Goal: Task Accomplishment & Management: Manage account settings

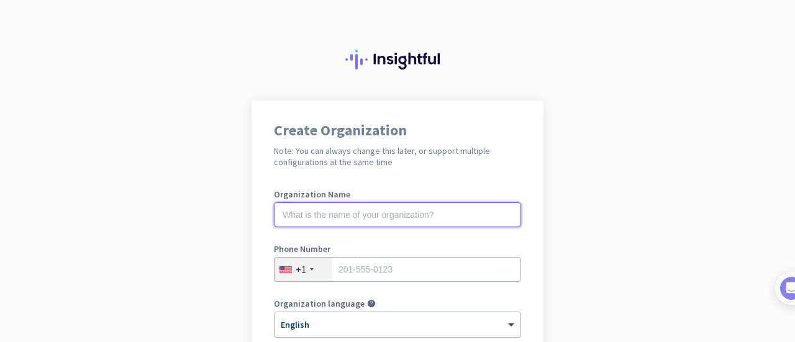
click at [439, 203] on input "text" at bounding box center [397, 215] width 247 height 25
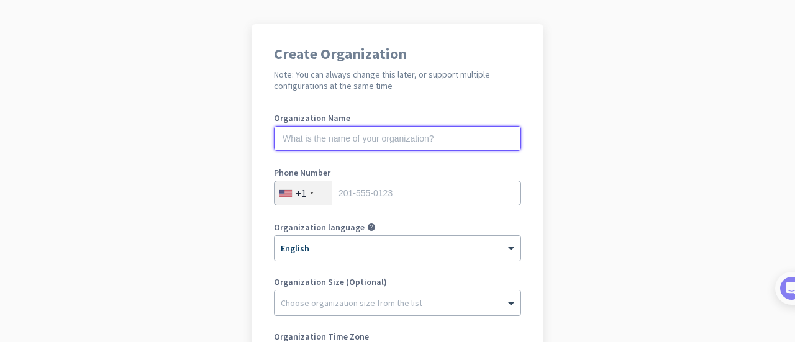
scroll to position [78, 0]
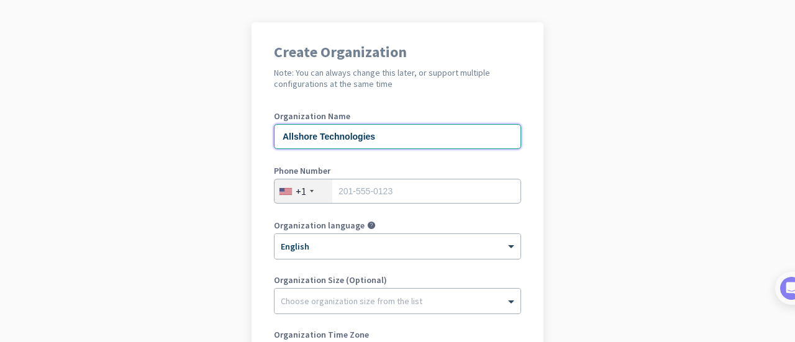
type input "Allshore Technologies"
click at [316, 189] on div "+1" at bounding box center [304, 192] width 58 height 24
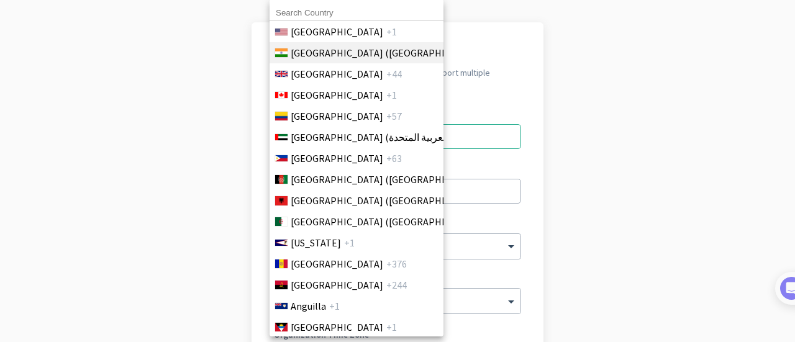
click at [343, 47] on li "[GEOGRAPHIC_DATA] ([GEOGRAPHIC_DATA]) +91" at bounding box center [356, 52] width 175 height 21
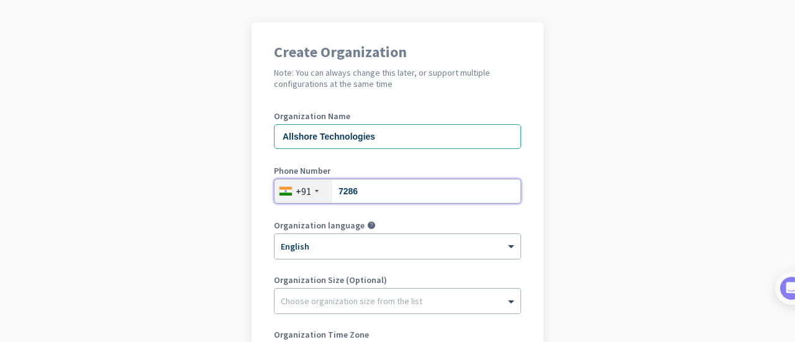
type input "07286924579"
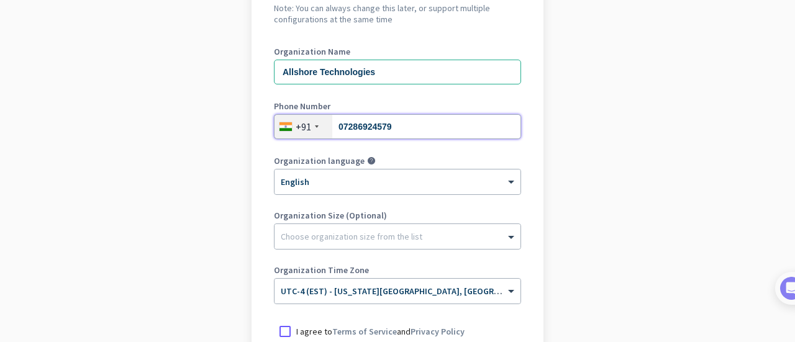
scroll to position [211, 0]
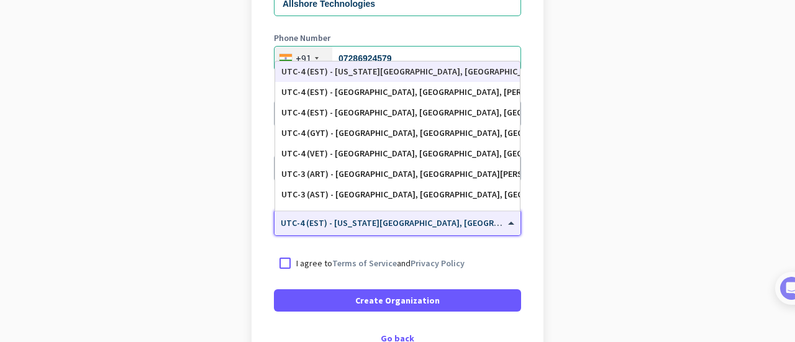
click at [506, 227] on span at bounding box center [513, 223] width 16 height 11
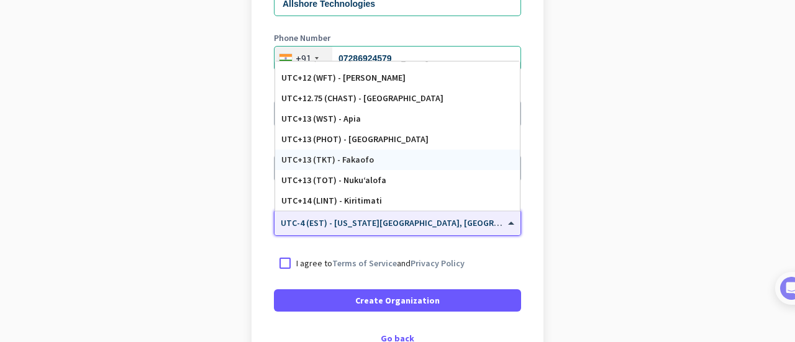
scroll to position [296, 0]
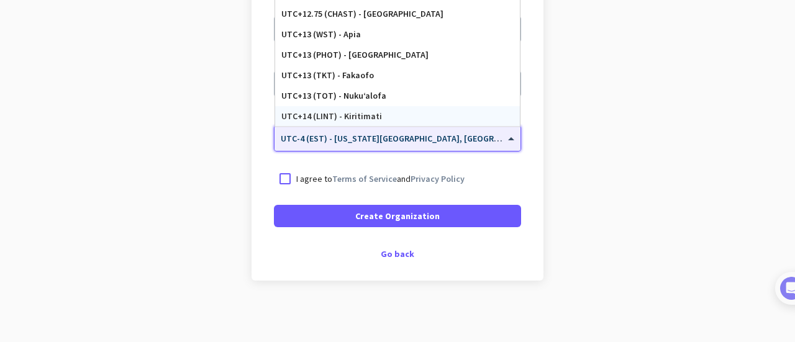
click at [386, 136] on input "text" at bounding box center [385, 134] width 209 height 9
type input "[GEOGRAPHIC_DATA]"
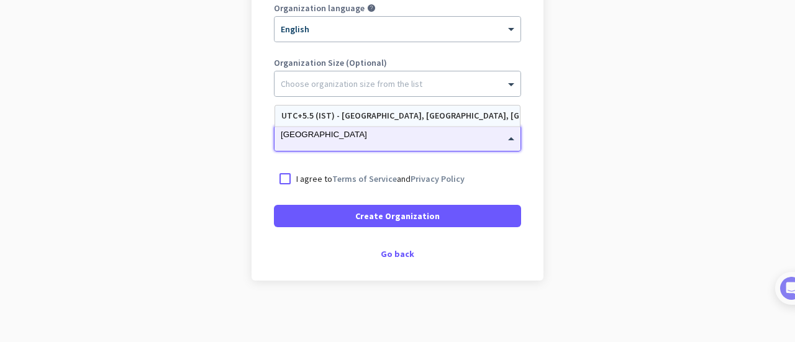
scroll to position [0, 0]
click at [351, 116] on div "UTC+5.5 (IST) - [GEOGRAPHIC_DATA], [GEOGRAPHIC_DATA], [GEOGRAPHIC_DATA], [GEOGR…" at bounding box center [397, 116] width 232 height 11
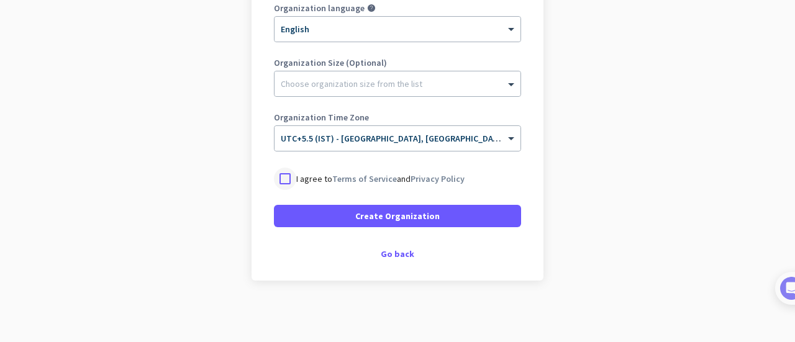
click at [276, 179] on div at bounding box center [285, 179] width 22 height 22
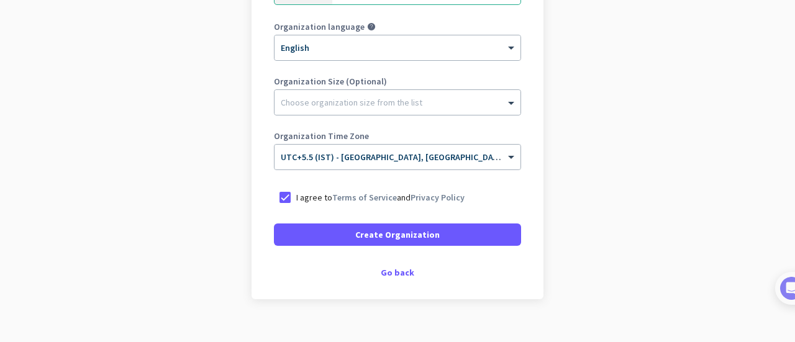
scroll to position [277, 0]
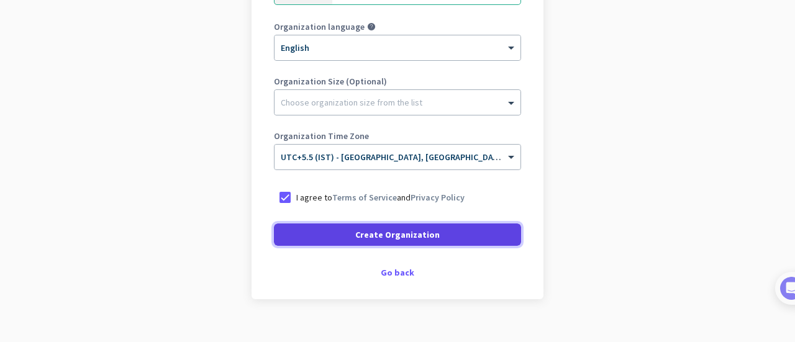
click at [432, 240] on span at bounding box center [397, 235] width 247 height 30
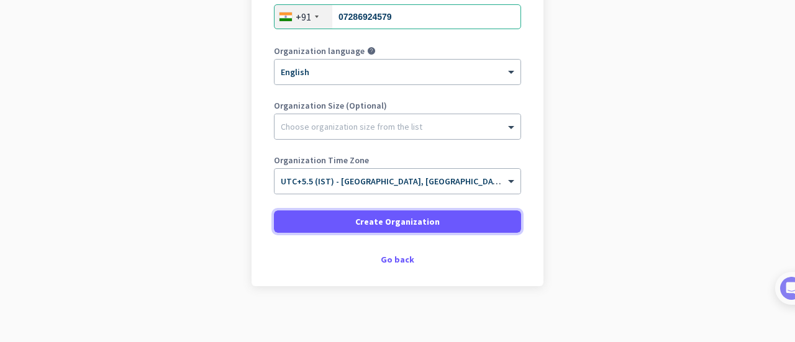
scroll to position [258, 0]
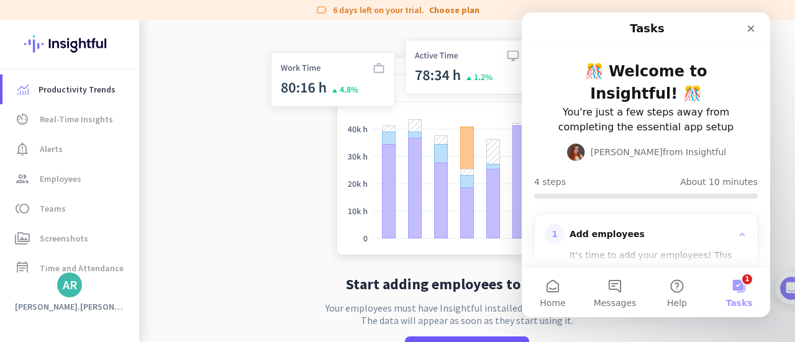
click at [170, 153] on app-no-employees "Start adding employees to Insightful Your employees must have Insightful instal…" at bounding box center [467, 206] width 656 height 373
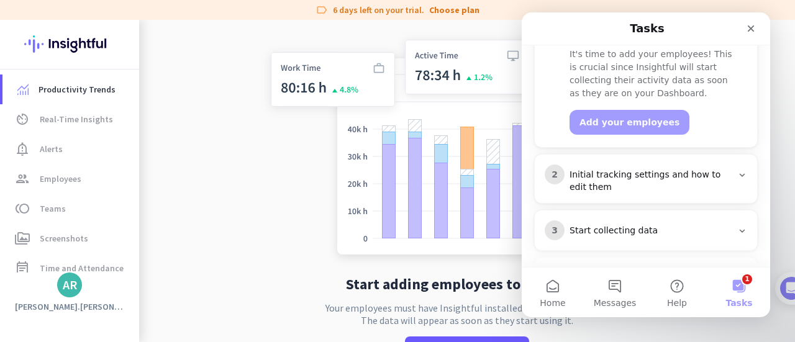
scroll to position [249, 0]
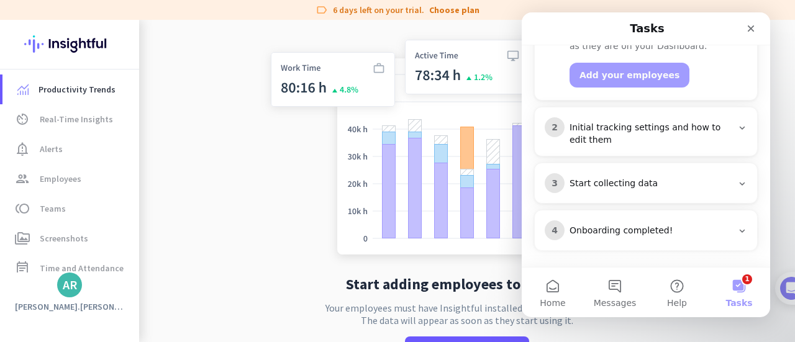
click at [737, 126] on icon "Intercom messenger" at bounding box center [742, 128] width 10 height 10
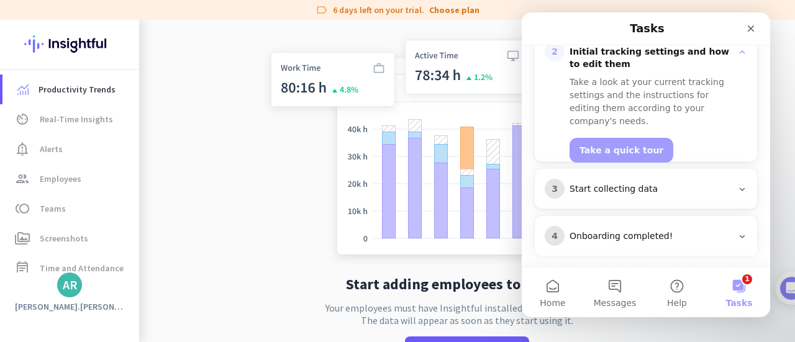
scroll to position [235, 0]
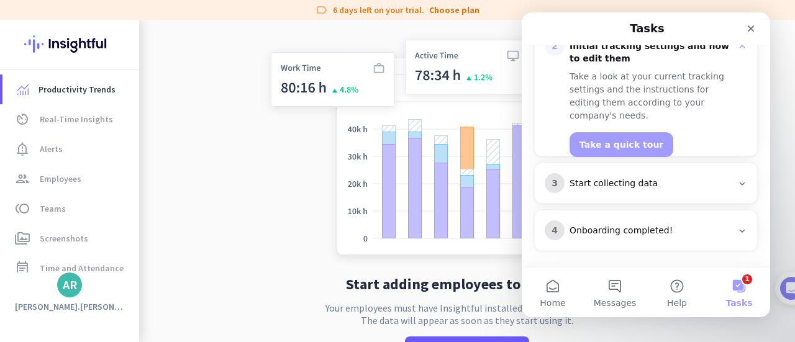
click at [737, 181] on icon "Intercom messenger" at bounding box center [742, 184] width 10 height 10
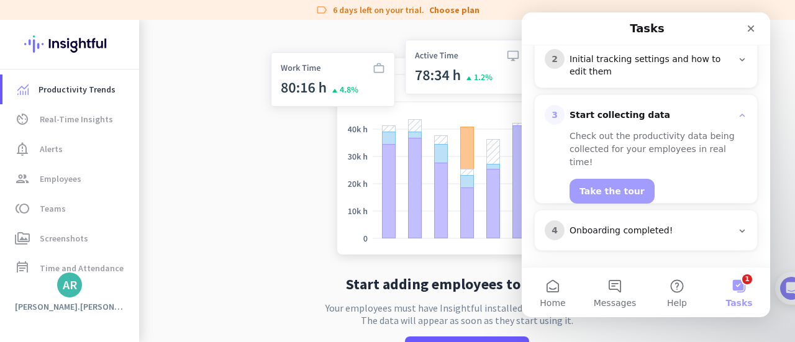
scroll to position [222, 0]
click at [740, 230] on icon "Intercom messenger" at bounding box center [743, 231] width 6 height 3
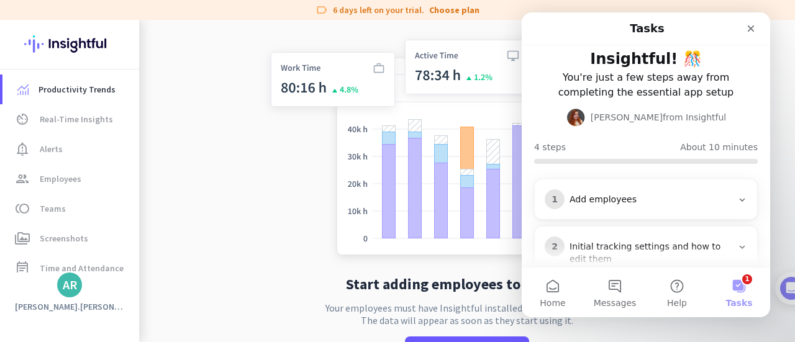
scroll to position [0, 0]
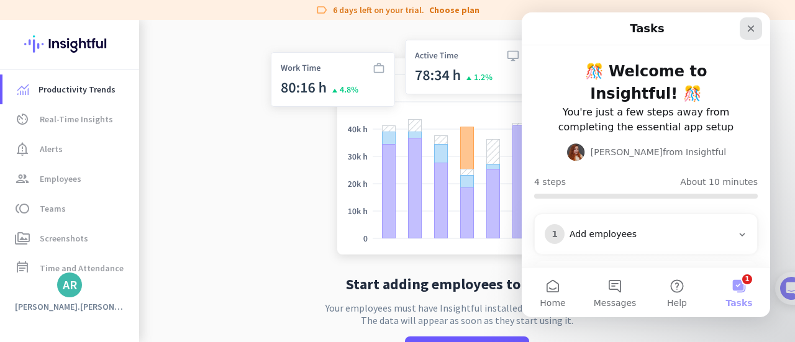
click at [751, 37] on div "Close" at bounding box center [751, 28] width 22 height 22
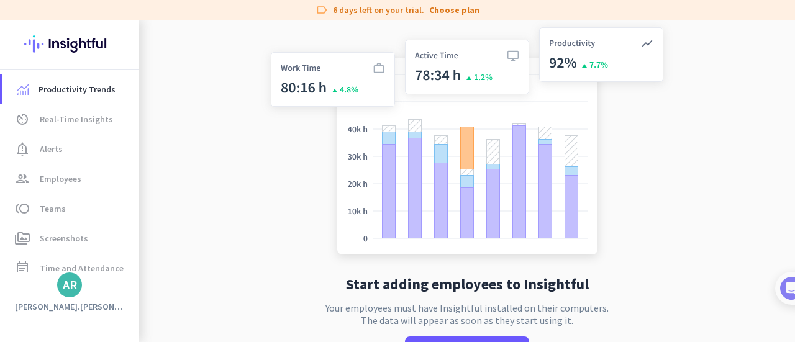
scroll to position [50, 0]
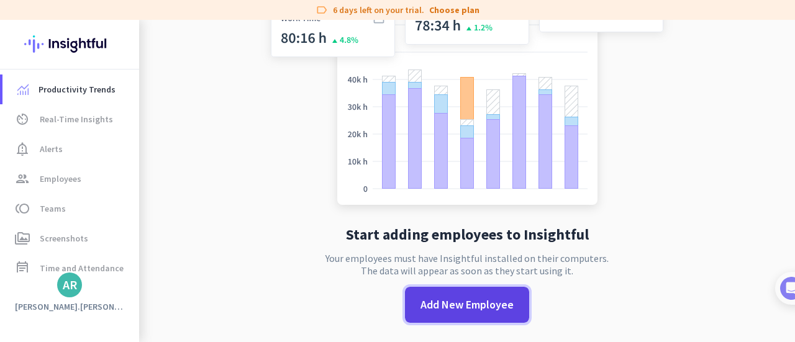
click at [433, 304] on span "Add New Employee" at bounding box center [467, 305] width 93 height 16
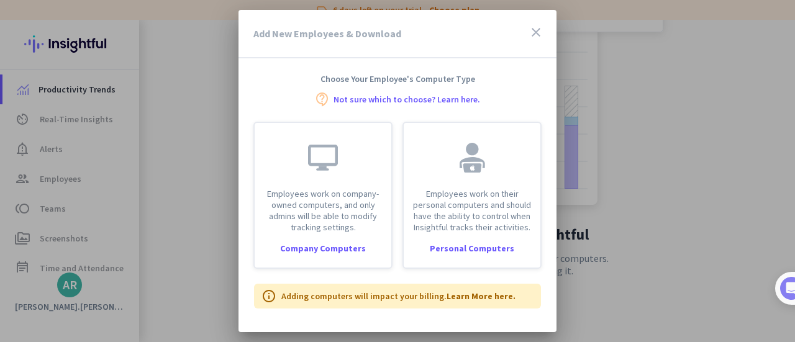
click at [539, 29] on icon "close" at bounding box center [536, 32] width 15 height 15
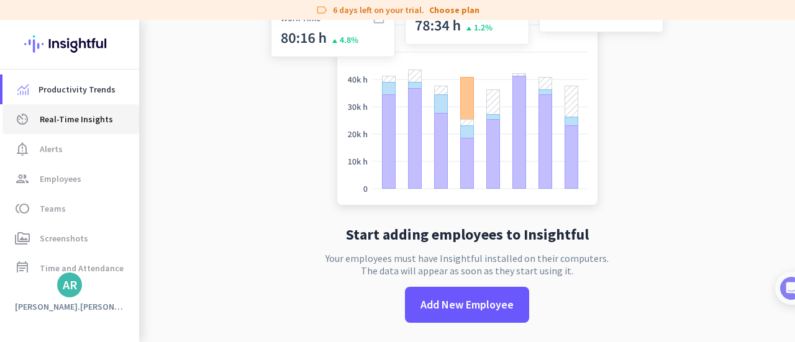
click at [71, 121] on span "Real-Time Insights" at bounding box center [76, 119] width 73 height 15
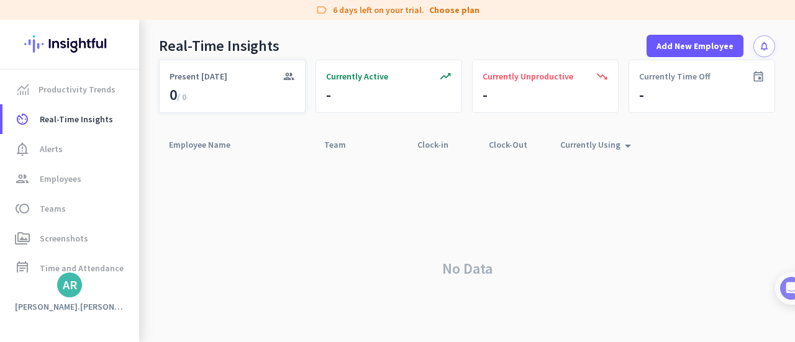
click at [286, 76] on icon "group" at bounding box center [289, 76] width 12 height 12
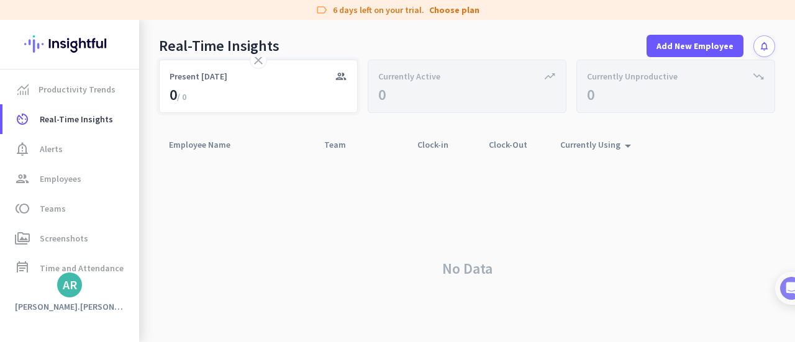
click at [262, 60] on icon "close" at bounding box center [258, 60] width 15 height 15
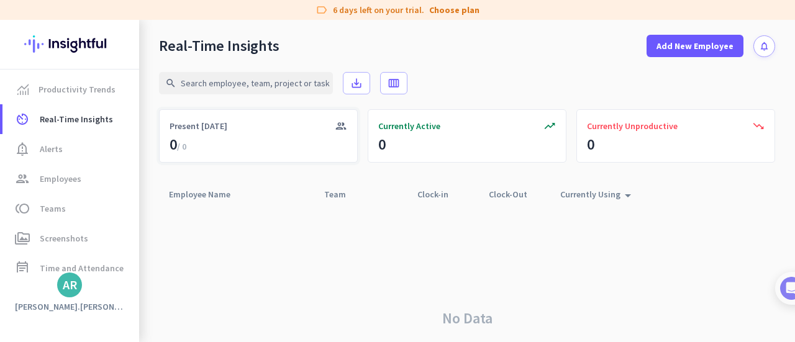
scroll to position [1, 0]
click at [66, 151] on span "notification_important Alerts" at bounding box center [70, 149] width 117 height 15
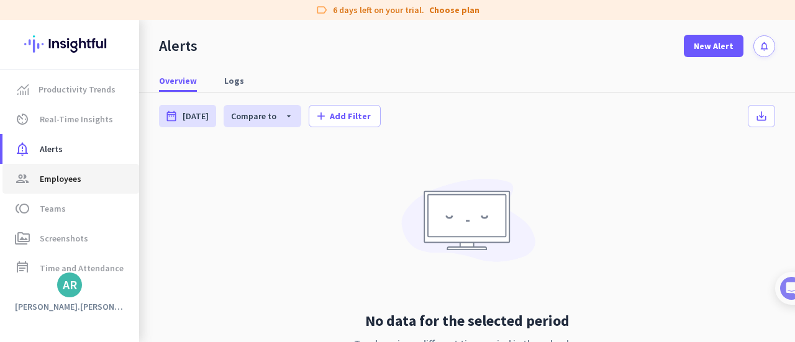
click at [57, 192] on link "group Employees" at bounding box center [70, 179] width 137 height 30
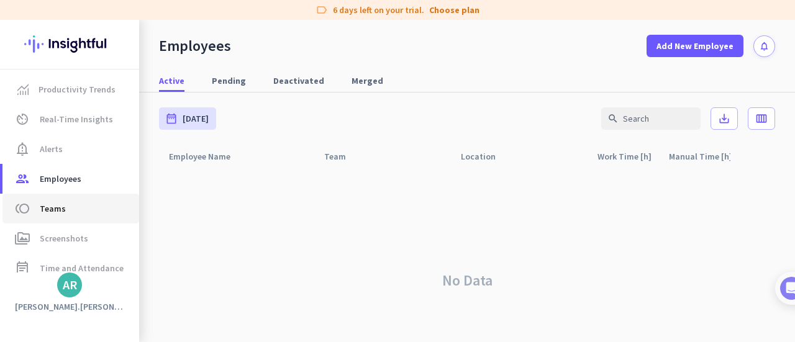
click at [87, 208] on span "toll Teams" at bounding box center [70, 208] width 117 height 15
click at [50, 208] on span "Teams" at bounding box center [53, 208] width 26 height 15
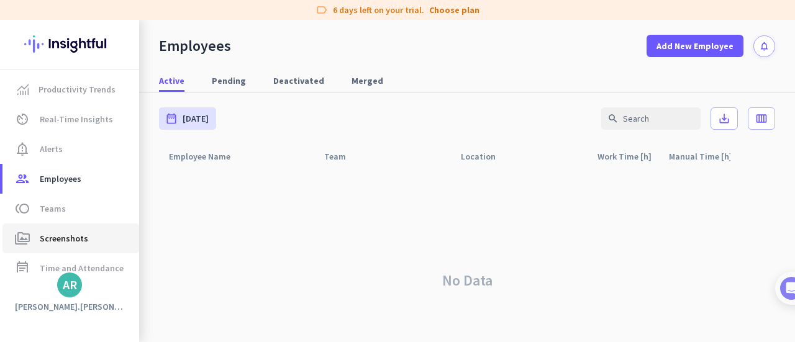
click at [58, 240] on span "Screenshots" at bounding box center [64, 238] width 48 height 15
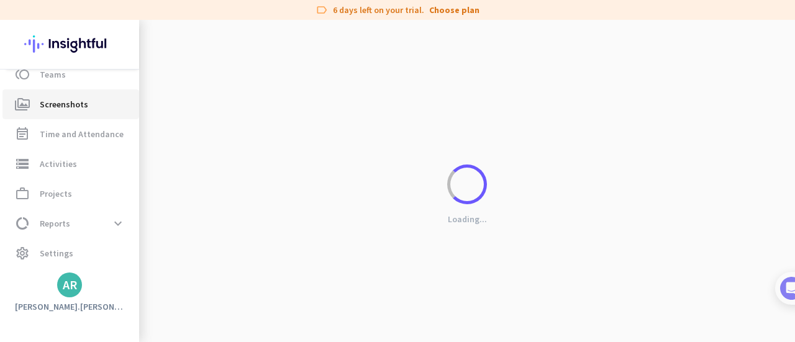
scroll to position [134, 0]
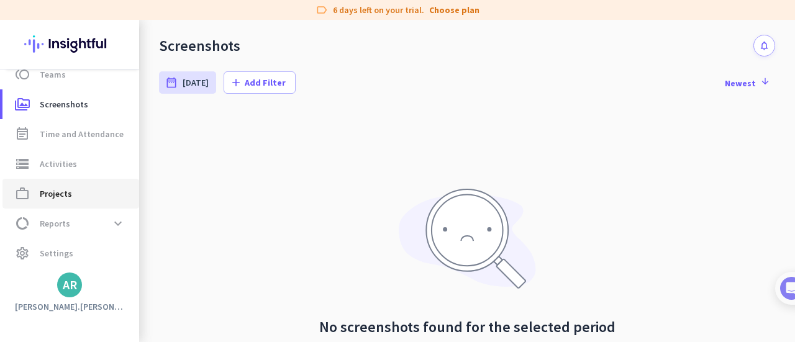
click at [54, 191] on span "Projects" at bounding box center [56, 193] width 32 height 15
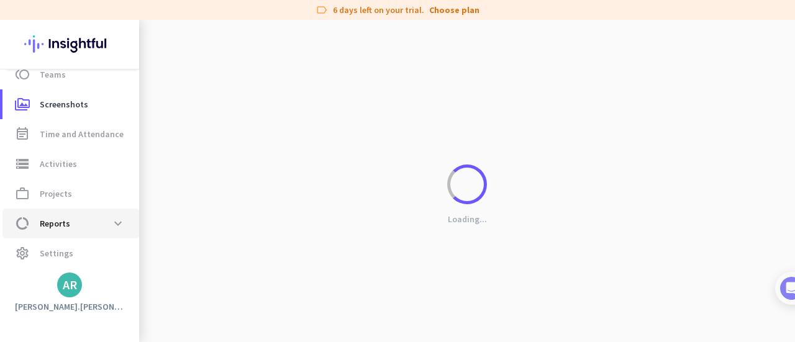
click at [48, 227] on span "Reports" at bounding box center [55, 223] width 30 height 15
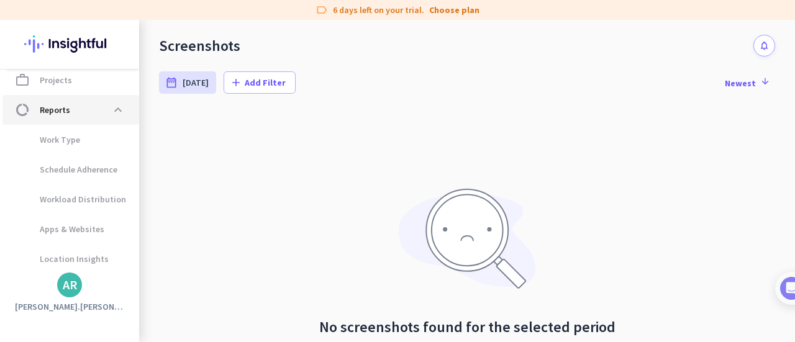
scroll to position [249, 0]
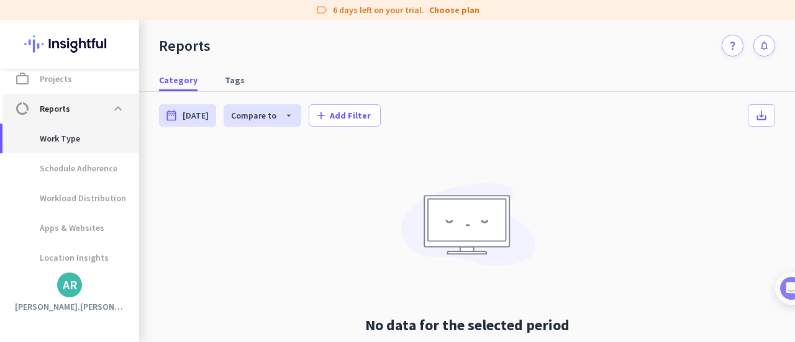
scroll to position [283, 0]
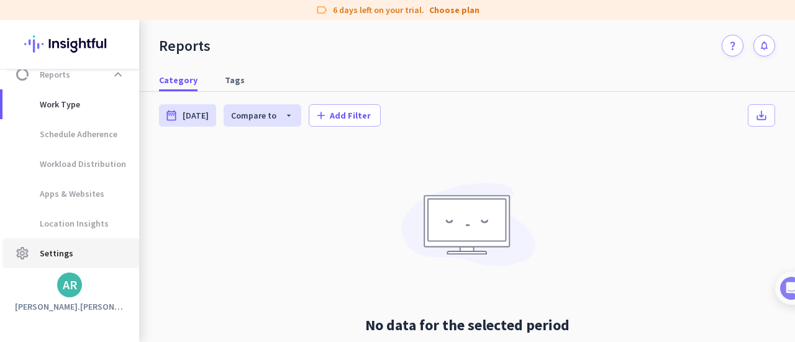
click at [44, 250] on span "Settings" at bounding box center [57, 253] width 34 height 15
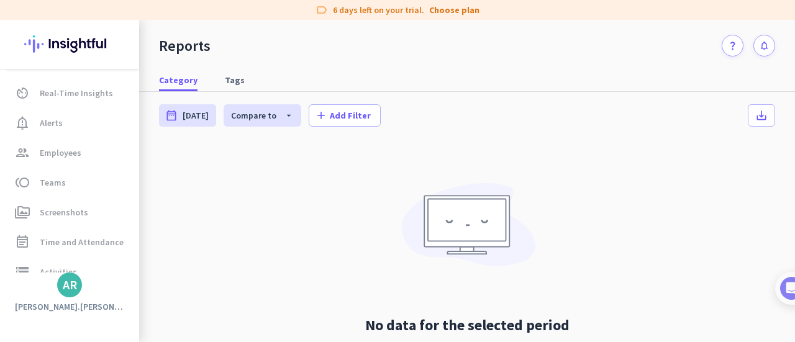
scroll to position [0, 0]
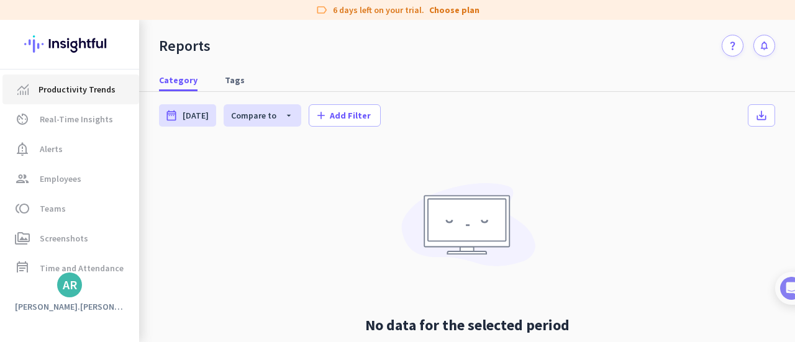
click at [73, 97] on link "Productivity Trends" at bounding box center [70, 90] width 137 height 30
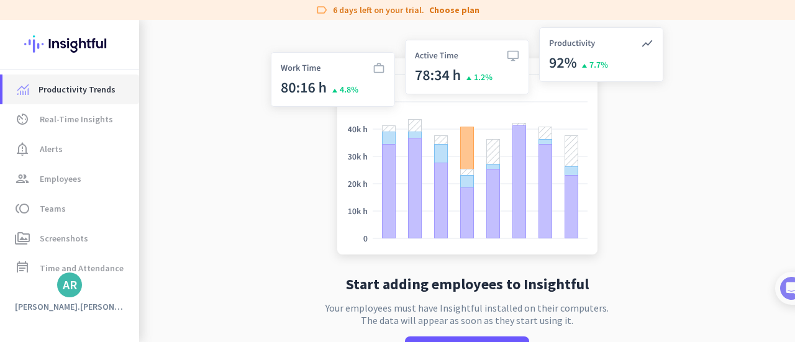
scroll to position [50, 0]
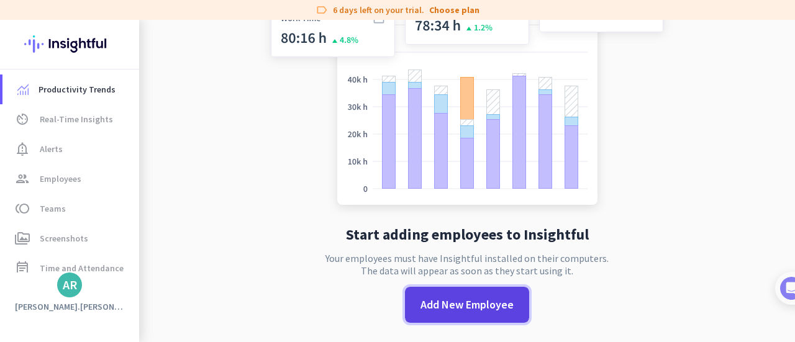
click at [465, 304] on span "Add New Employee" at bounding box center [467, 305] width 93 height 16
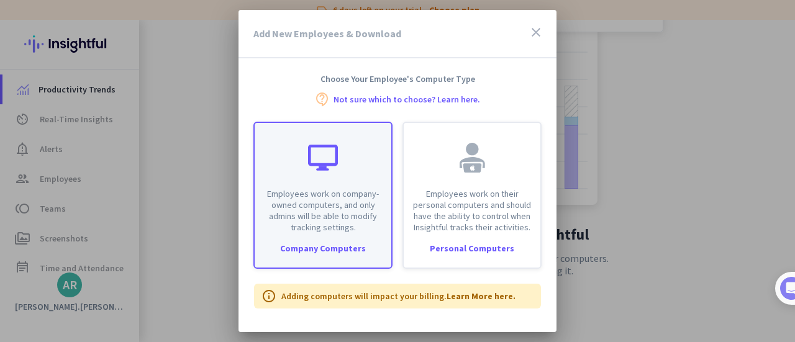
click at [310, 175] on div "Employees work on company-owned computers, and only admins will be able to modi…" at bounding box center [323, 178] width 137 height 110
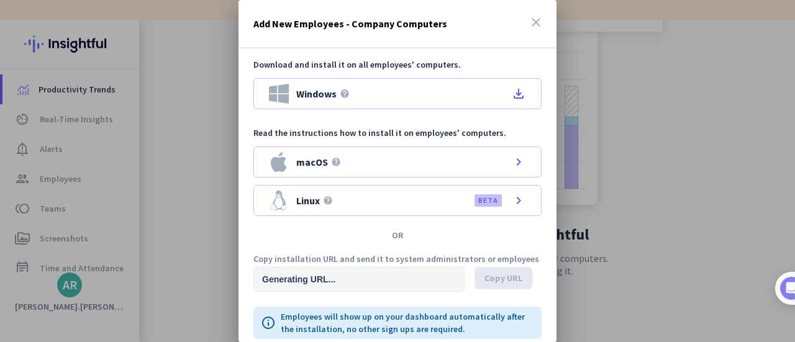
type input "[URL][DOMAIN_NAME]"
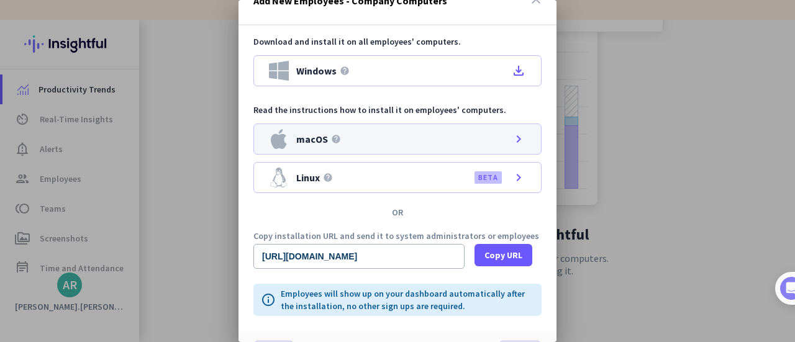
scroll to position [0, 0]
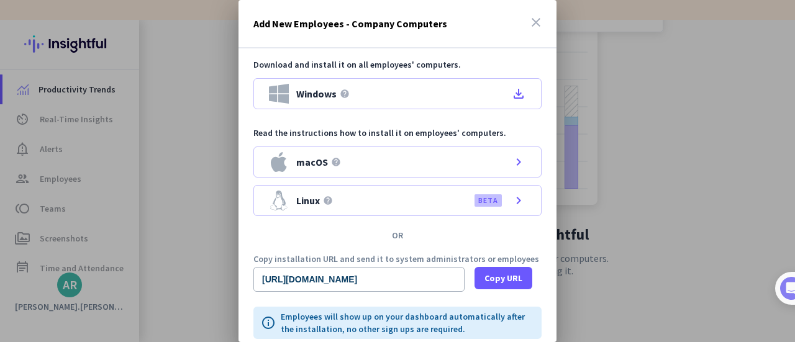
click at [529, 17] on icon "close" at bounding box center [536, 22] width 15 height 15
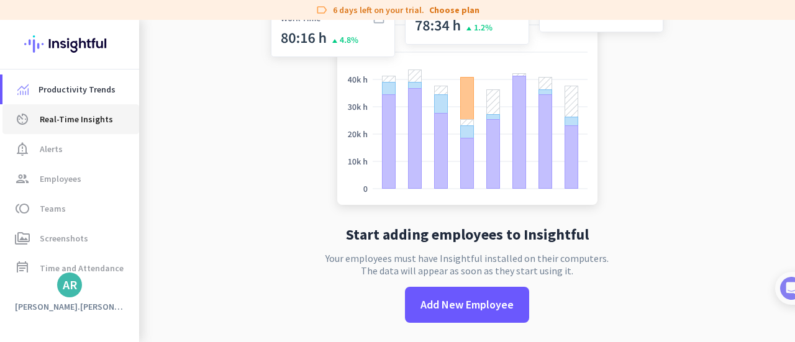
click at [67, 126] on span "Real-Time Insights" at bounding box center [76, 119] width 73 height 15
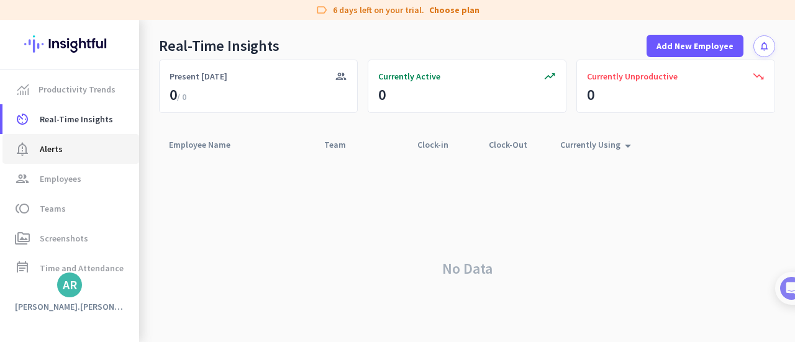
click at [82, 142] on span "notification_important Alerts" at bounding box center [70, 149] width 117 height 15
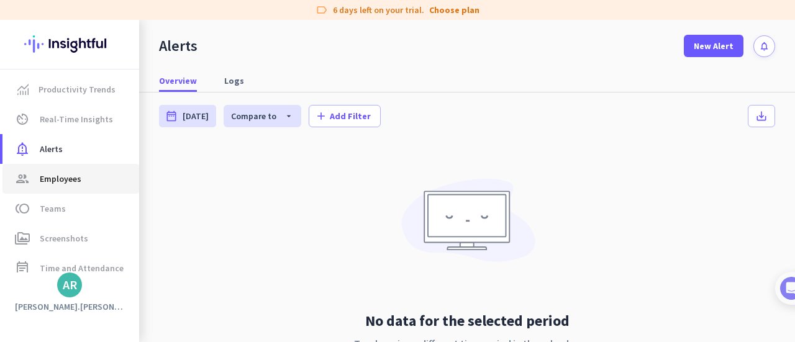
click at [69, 177] on span "Employees" at bounding box center [61, 178] width 42 height 15
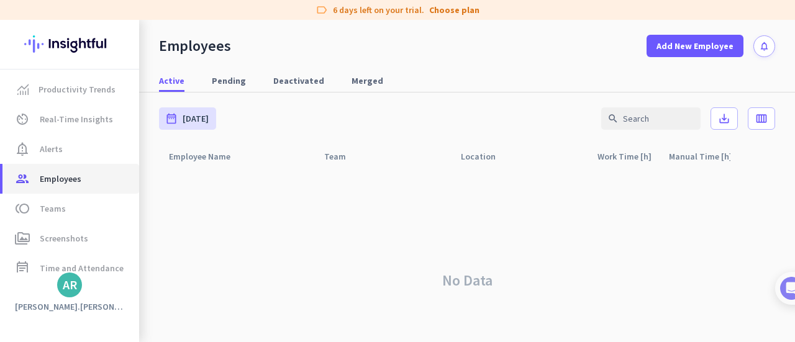
scroll to position [36, 0]
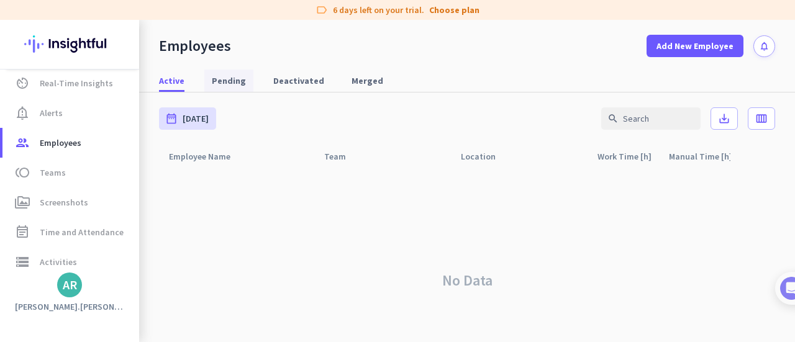
click at [222, 85] on span "Pending" at bounding box center [229, 81] width 34 height 12
click at [291, 82] on span "Deactivated" at bounding box center [298, 81] width 51 height 12
click at [344, 76] on link "Merged" at bounding box center [367, 81] width 47 height 22
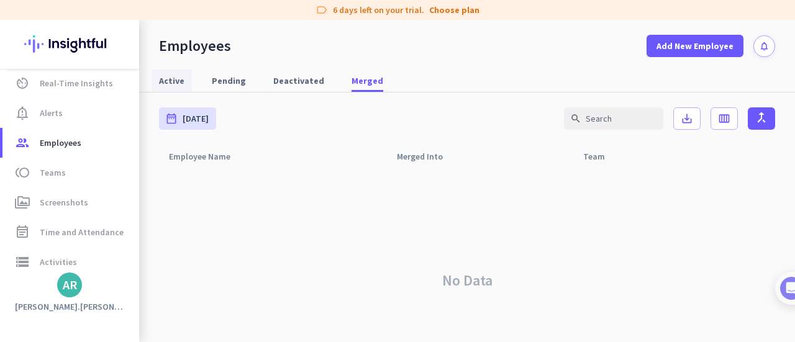
click at [164, 84] on span "Active" at bounding box center [171, 81] width 25 height 12
click at [71, 291] on div "AR" at bounding box center [70, 285] width 14 height 12
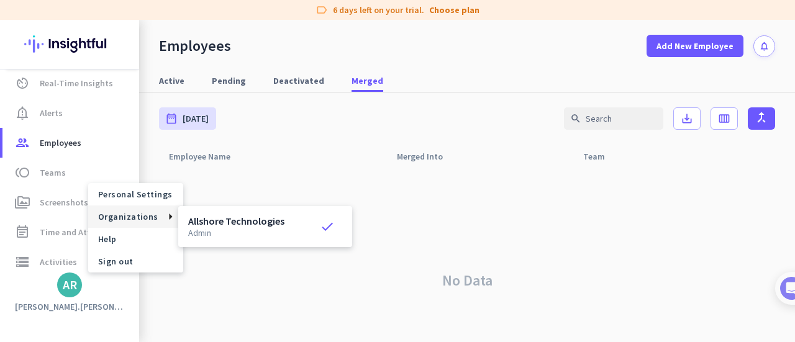
click at [144, 221] on span "Organizations" at bounding box center [128, 216] width 60 height 11
click at [147, 193] on span "Personal Settings" at bounding box center [135, 194] width 75 height 11
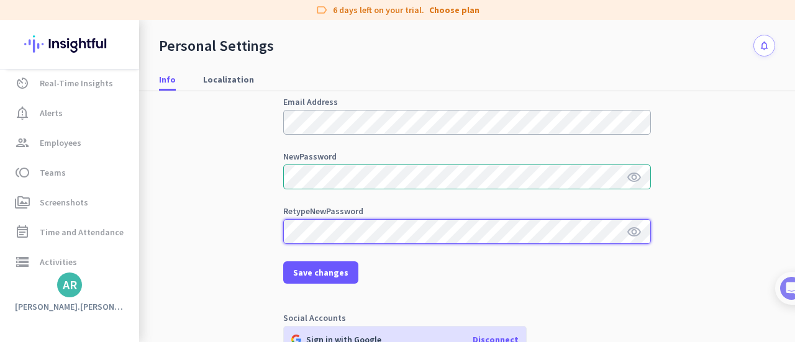
scroll to position [170, 0]
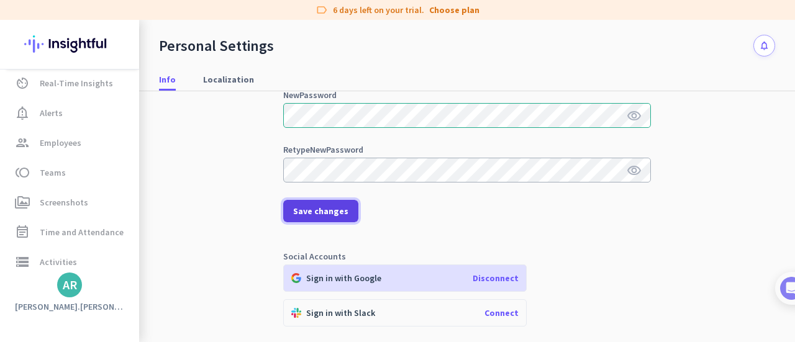
click at [323, 213] on span "Save changes" at bounding box center [320, 211] width 55 height 12
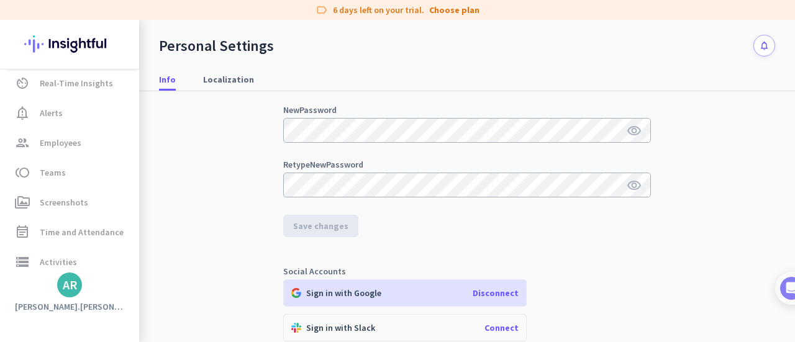
scroll to position [207, 0]
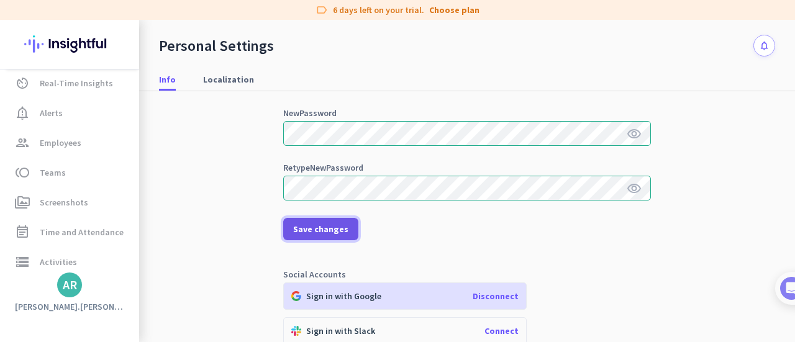
click at [316, 219] on span at bounding box center [320, 229] width 75 height 30
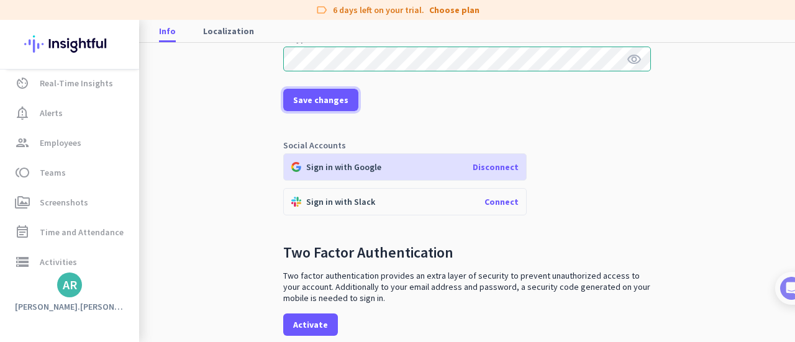
scroll to position [388, 0]
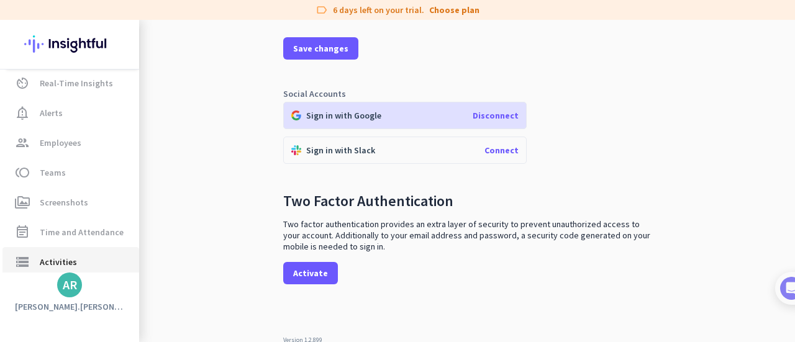
click at [47, 255] on span "Activities" at bounding box center [58, 262] width 37 height 15
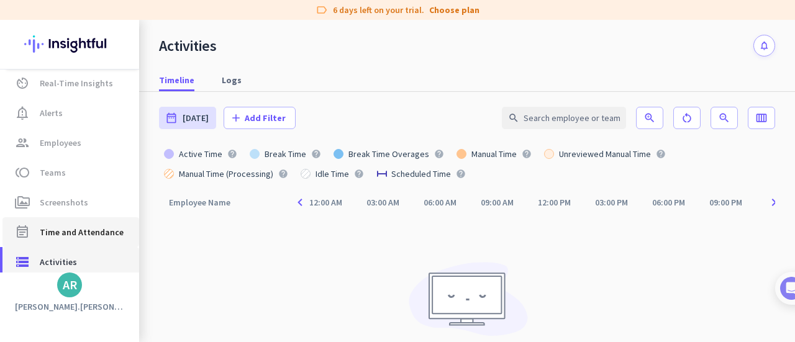
scroll to position [134, 0]
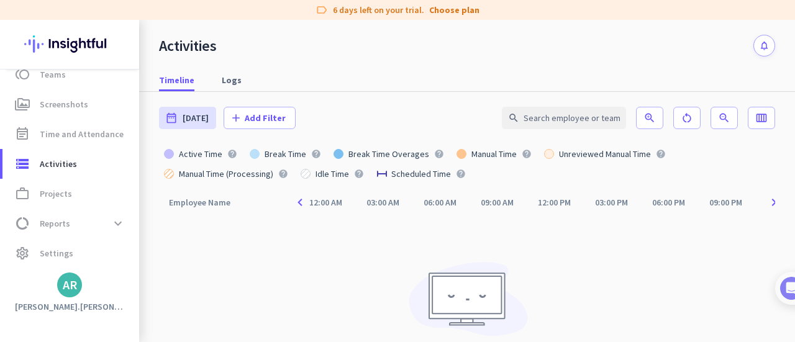
click at [65, 284] on div "AR" at bounding box center [70, 285] width 14 height 12
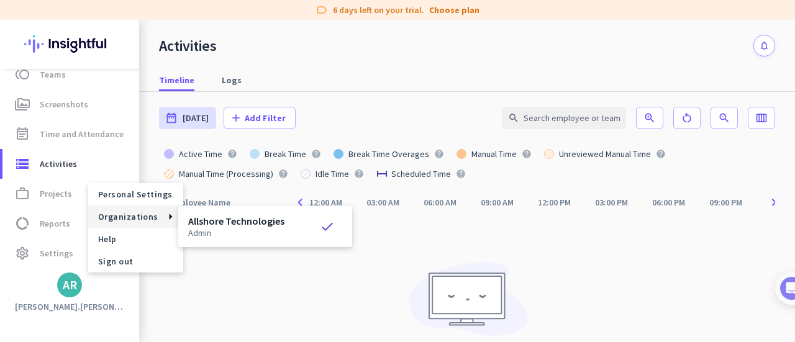
click at [222, 222] on h3 "Allshore Technologies" at bounding box center [236, 221] width 96 height 10
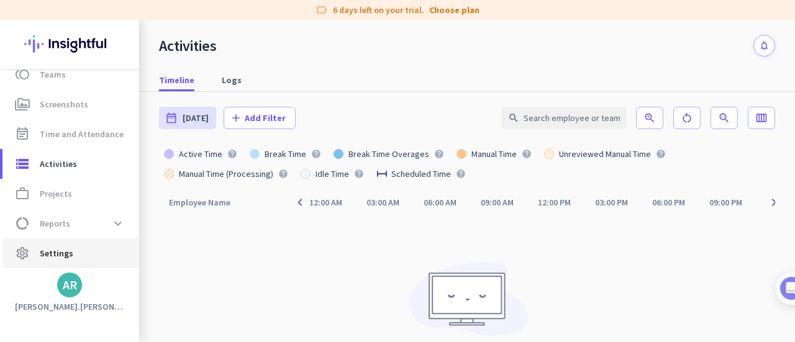
click at [57, 259] on span "Settings" at bounding box center [57, 253] width 34 height 15
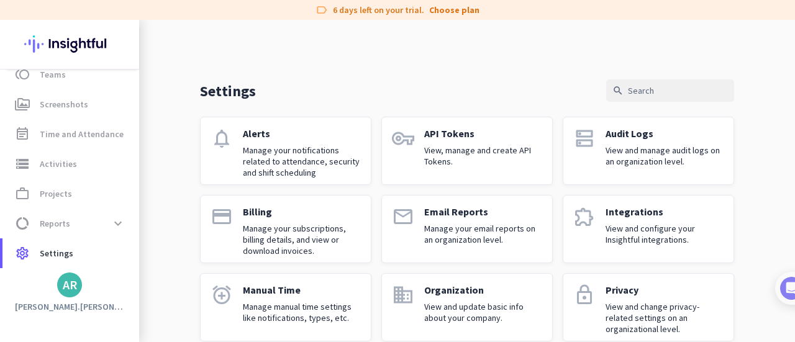
click at [70, 281] on div "AR" at bounding box center [70, 285] width 14 height 12
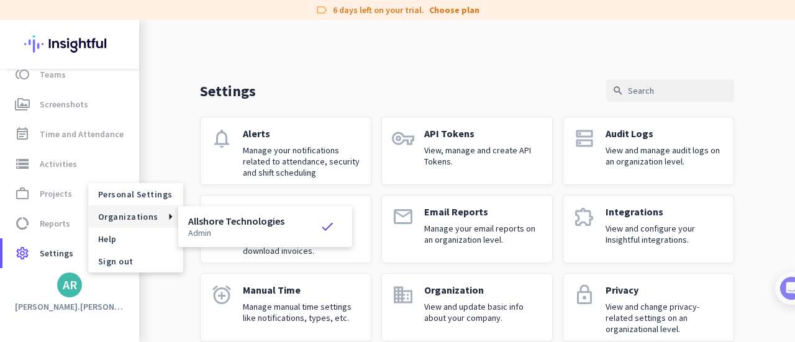
drag, startPoint x: 181, startPoint y: 217, endPoint x: 205, endPoint y: 217, distance: 24.2
click at [205, 217] on h3 "Allshore Technologies" at bounding box center [236, 221] width 96 height 10
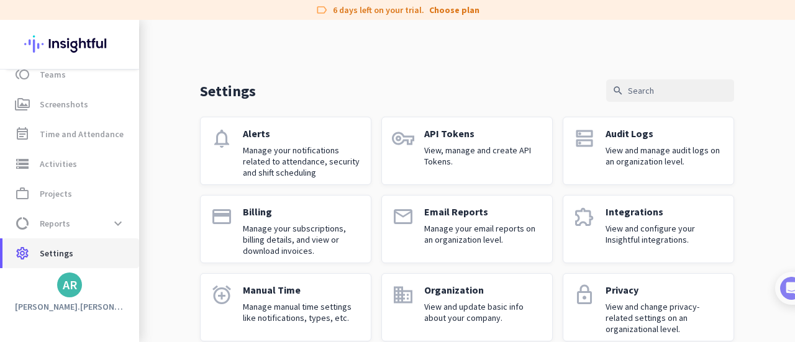
drag, startPoint x: 205, startPoint y: 217, endPoint x: 58, endPoint y: 252, distance: 150.7
click at [58, 252] on span "Settings" at bounding box center [57, 253] width 34 height 15
click at [72, 291] on div "AR" at bounding box center [70, 285] width 14 height 12
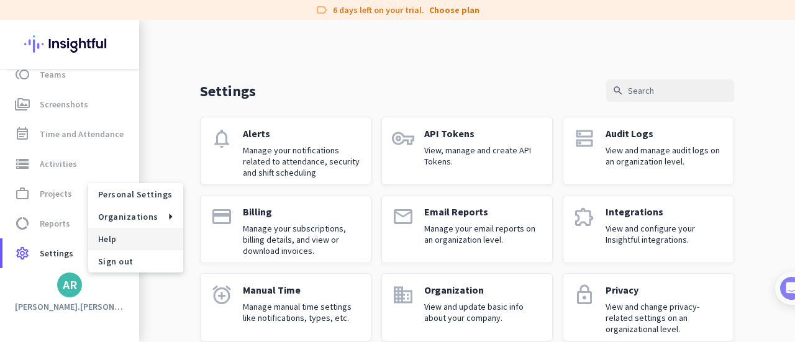
click at [106, 243] on span "Help" at bounding box center [135, 239] width 75 height 11
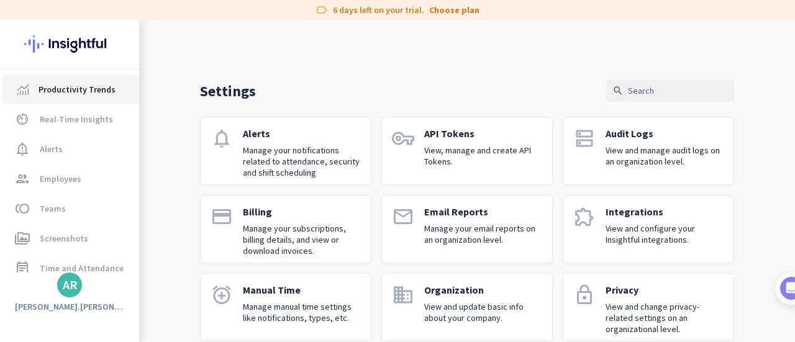
click at [66, 95] on span "Productivity Trends" at bounding box center [77, 89] width 77 height 15
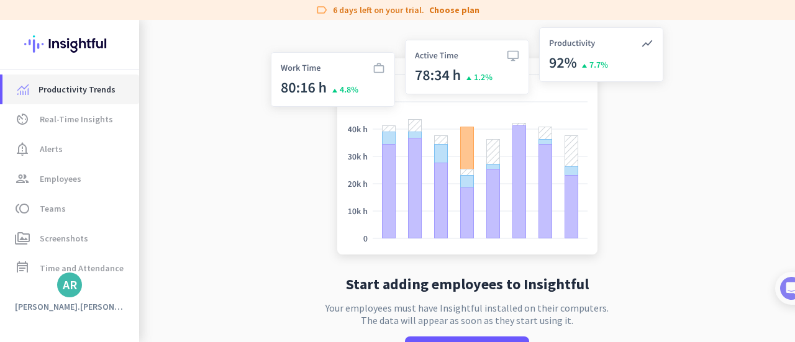
scroll to position [50, 0]
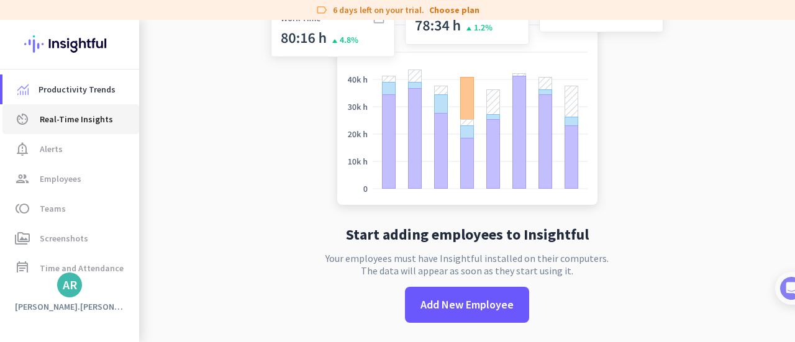
click at [58, 131] on link "av_timer Real-Time Insights" at bounding box center [70, 119] width 137 height 30
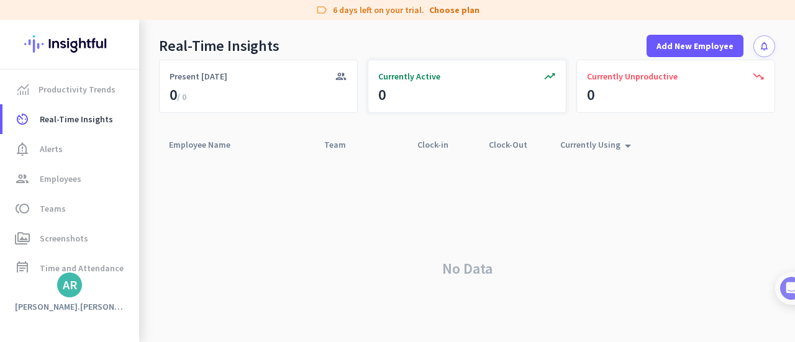
click at [406, 80] on span "Currently Active" at bounding box center [409, 76] width 62 height 12
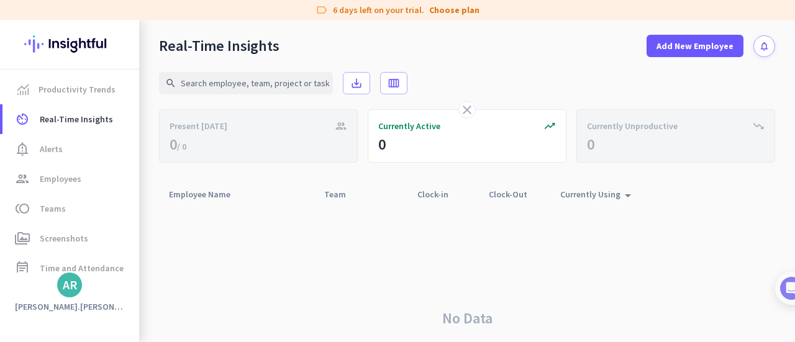
click at [372, 245] on div "No Data" at bounding box center [467, 318] width 616 height 225
click at [79, 152] on span "notification_important Alerts" at bounding box center [70, 149] width 117 height 15
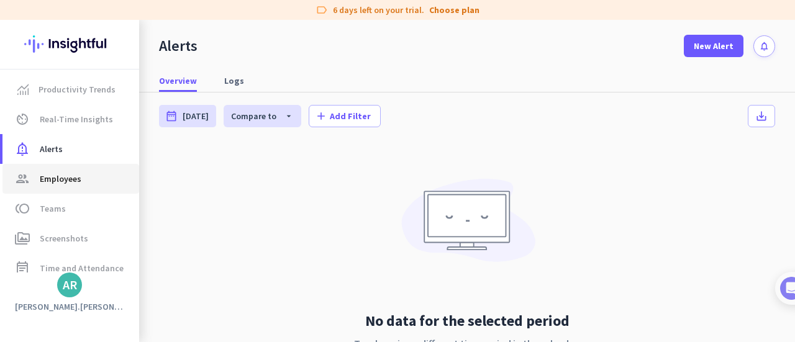
click at [89, 183] on span "group Employees" at bounding box center [70, 178] width 117 height 15
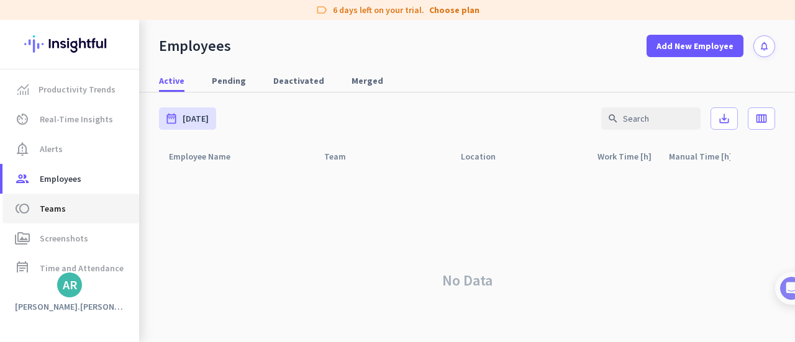
click at [67, 211] on span "toll Teams" at bounding box center [70, 208] width 117 height 15
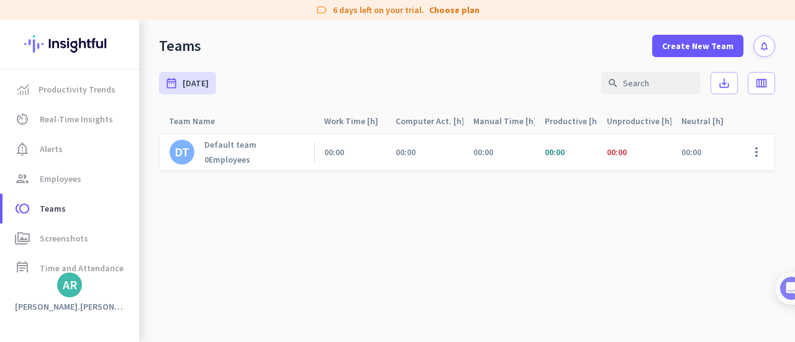
click at [554, 153] on span "00:00" at bounding box center [555, 152] width 20 height 11
click at [703, 153] on div "00:00" at bounding box center [703, 152] width 62 height 36
click at [749, 153] on span at bounding box center [757, 152] width 30 height 30
click at [685, 42] on div at bounding box center [397, 171] width 795 height 342
click at [685, 42] on span "Create New Team" at bounding box center [697, 46] width 71 height 12
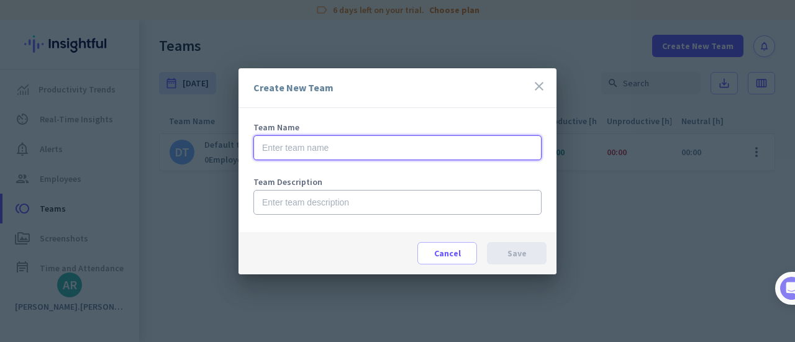
click at [338, 152] on input "text" at bounding box center [397, 147] width 288 height 25
type input "Marketing team"
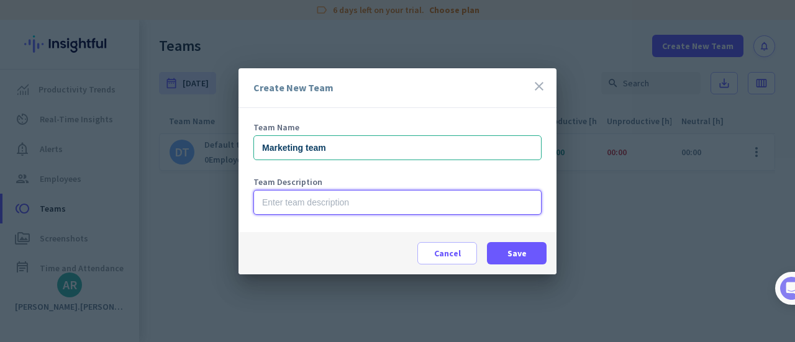
click at [313, 208] on input "text" at bounding box center [397, 202] width 288 height 25
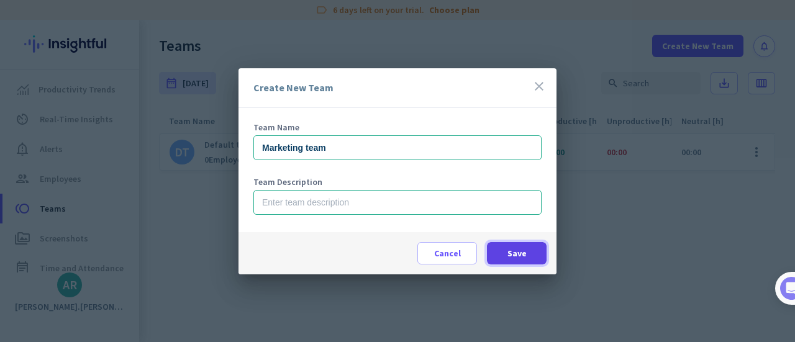
click at [536, 255] on span at bounding box center [517, 254] width 60 height 30
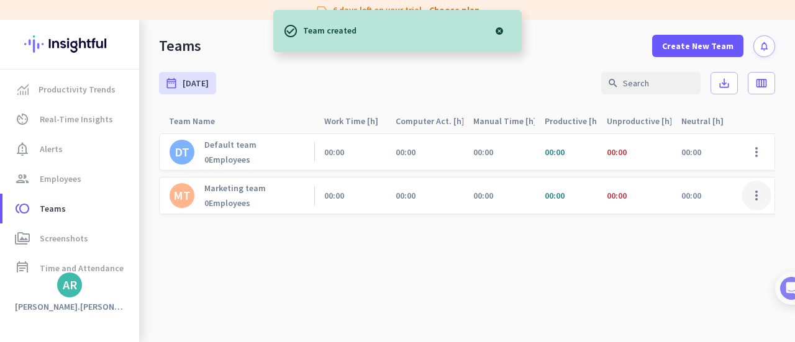
click at [744, 196] on span at bounding box center [757, 196] width 30 height 30
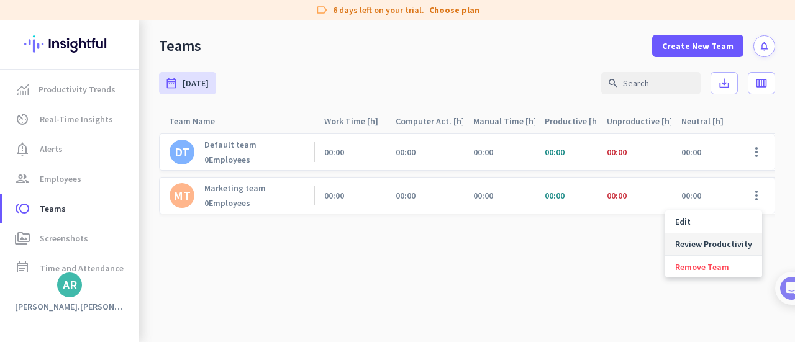
click at [749, 249] on span "Review Productivity" at bounding box center [713, 244] width 77 height 11
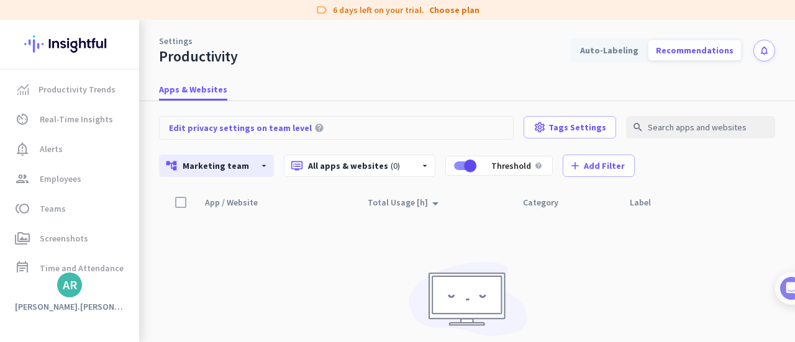
scroll to position [51, 0]
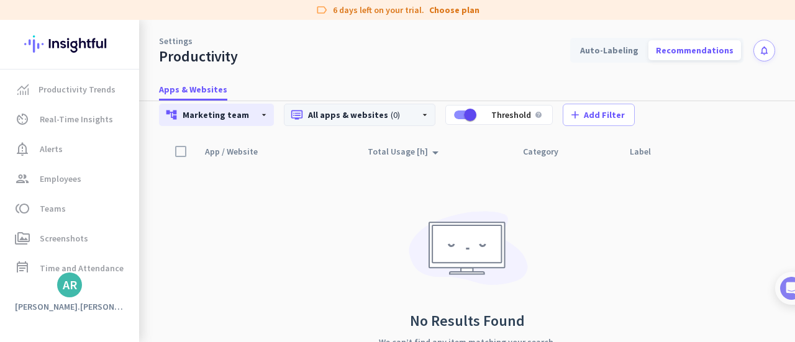
click at [349, 116] on p "dvr All apps & websites (0)" at bounding box center [350, 115] width 119 height 12
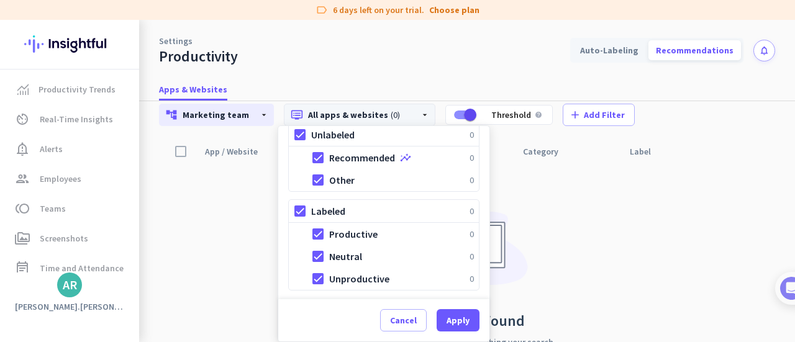
scroll to position [0, 0]
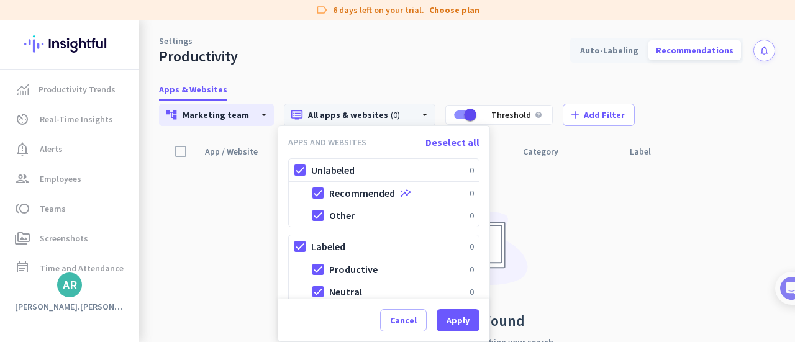
click at [601, 239] on div at bounding box center [397, 171] width 795 height 342
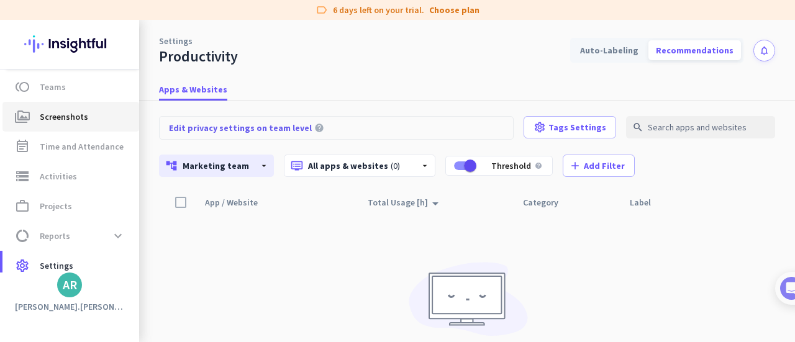
scroll to position [134, 0]
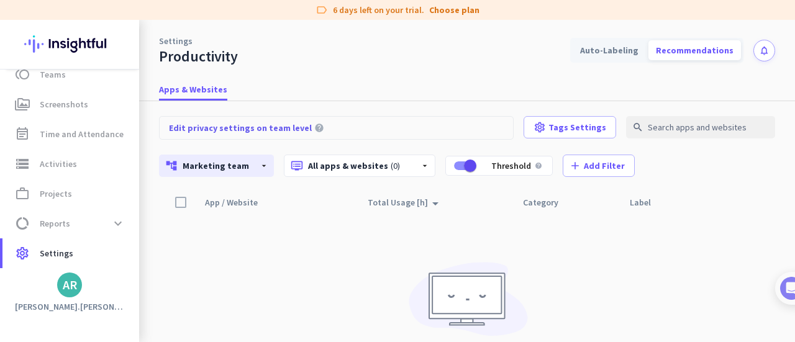
click at [258, 268] on div "App / Website arrow_drop_up Total Usage [h] arrow_drop_up Category Last Label U…" at bounding box center [467, 315] width 616 height 249
click at [56, 222] on span "Reports" at bounding box center [55, 223] width 30 height 15
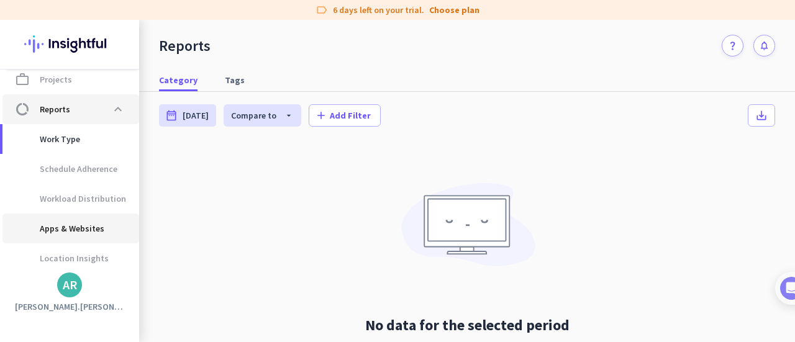
scroll to position [249, 0]
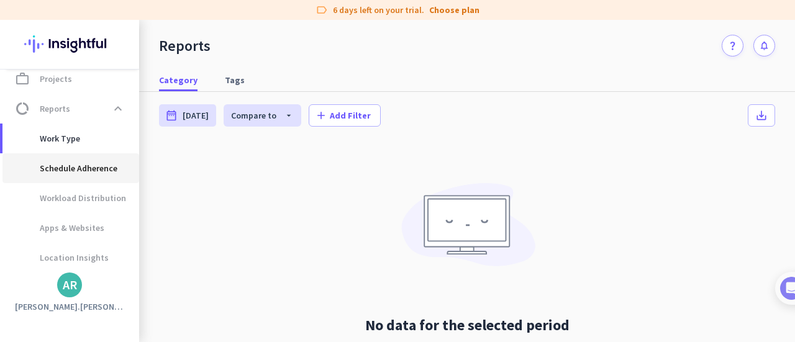
click at [66, 172] on span "Schedule Adherence" at bounding box center [64, 168] width 105 height 30
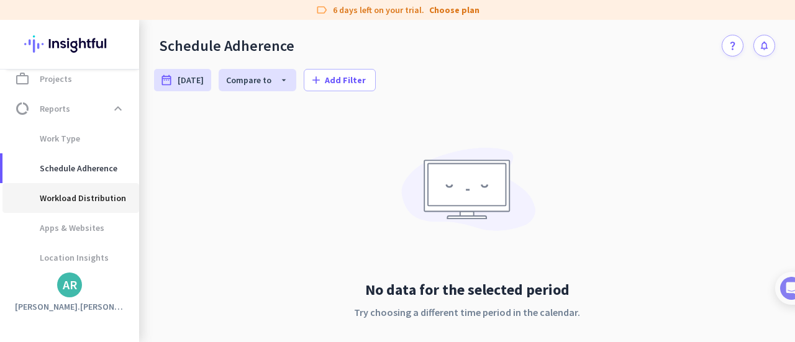
click at [71, 202] on span "Workload Distribution" at bounding box center [69, 198] width 114 height 30
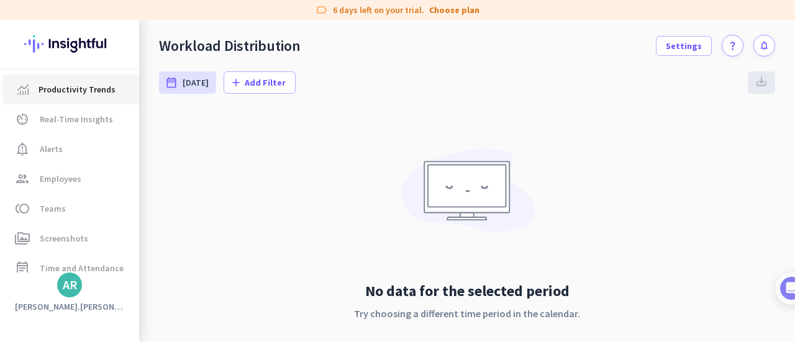
click at [57, 95] on span "Productivity Trends" at bounding box center [77, 89] width 77 height 15
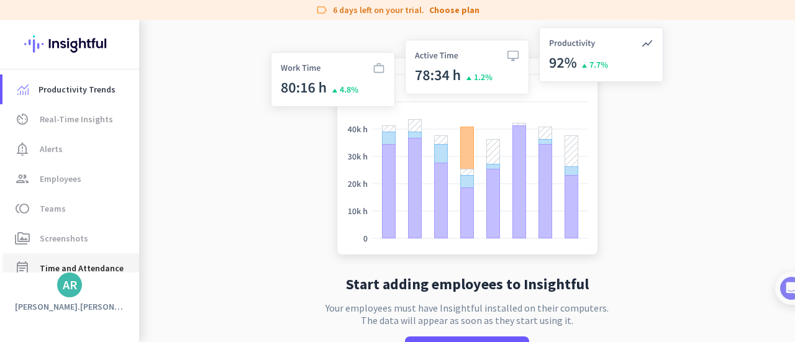
click at [71, 271] on span "Time and Attendance" at bounding box center [82, 268] width 84 height 15
click at [70, 287] on div "AR" at bounding box center [70, 285] width 14 height 12
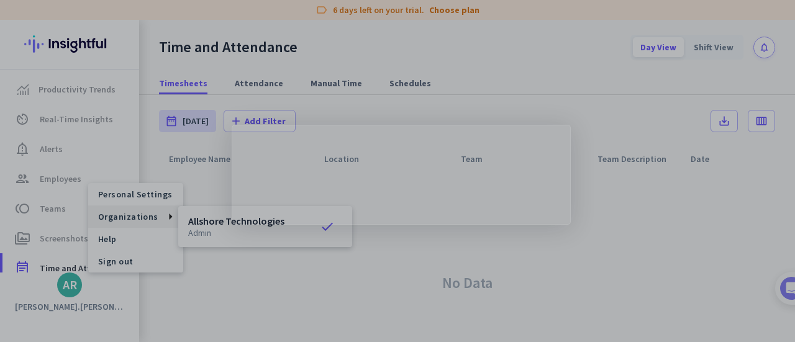
click at [708, 52] on body "label 6 days left on your trial. Choose plan Productivity Trends av_timer Real-…" at bounding box center [397, 171] width 795 height 342
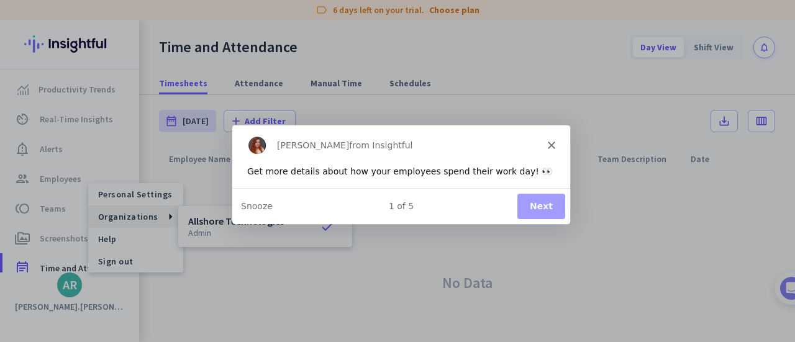
click at [542, 202] on button "Next" at bounding box center [541, 205] width 48 height 25
